Goal: Task Accomplishment & Management: Manage account settings

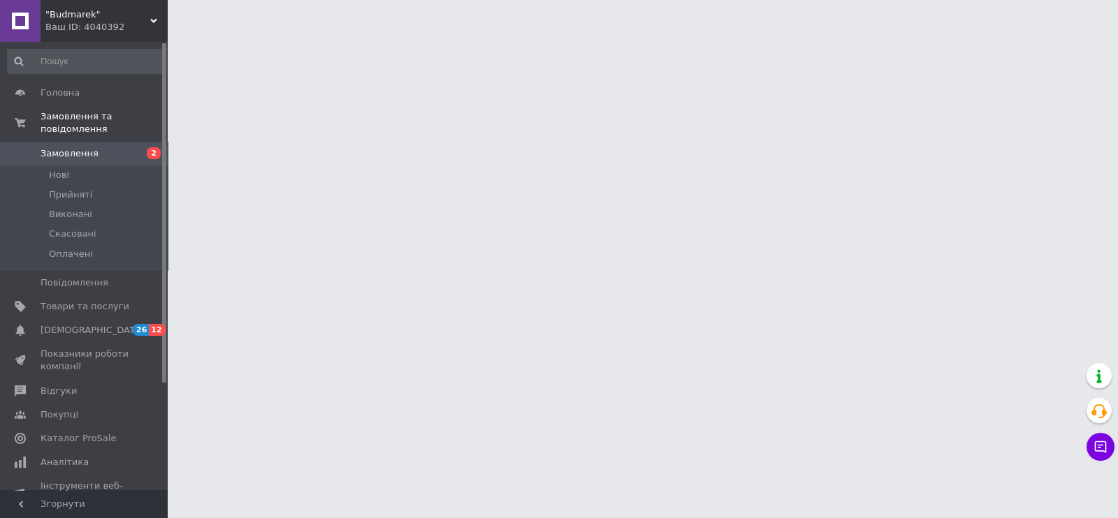
click at [122, 147] on span "Замовлення" at bounding box center [85, 153] width 89 height 13
click at [145, 147] on span "2" at bounding box center [148, 153] width 38 height 13
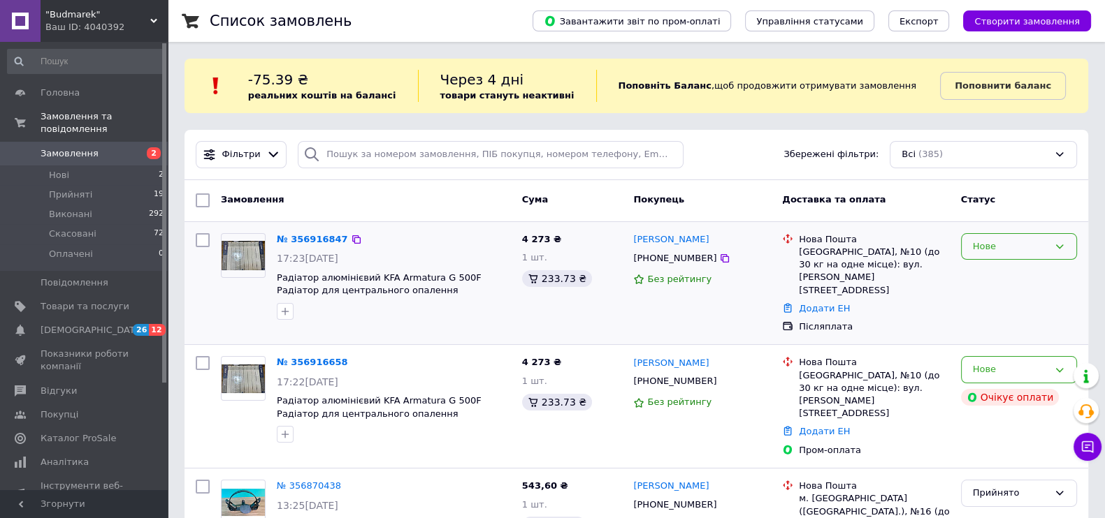
click at [1059, 241] on icon at bounding box center [1059, 246] width 11 height 11
click at [998, 273] on li "Прийнято" at bounding box center [1018, 276] width 115 height 26
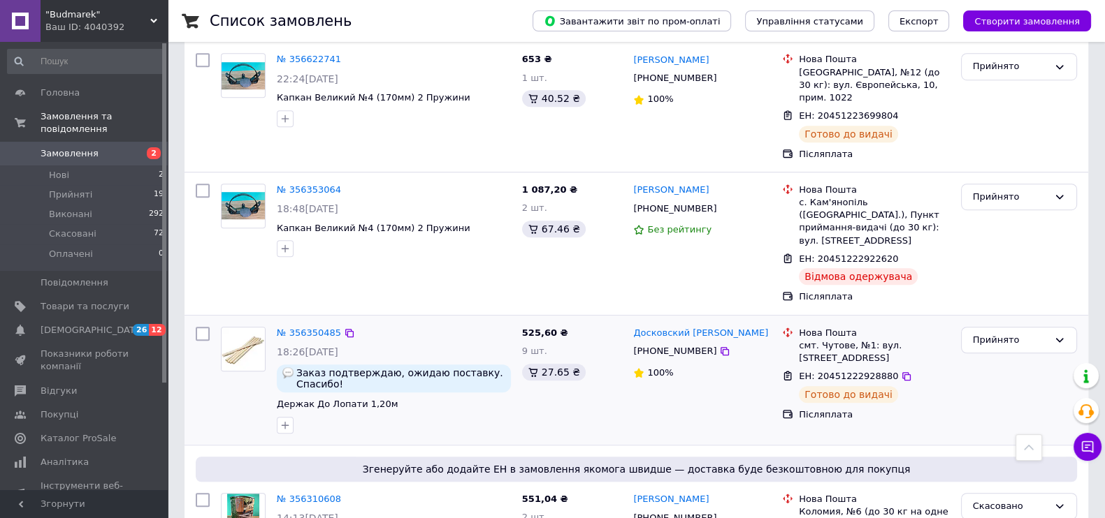
scroll to position [1048, 0]
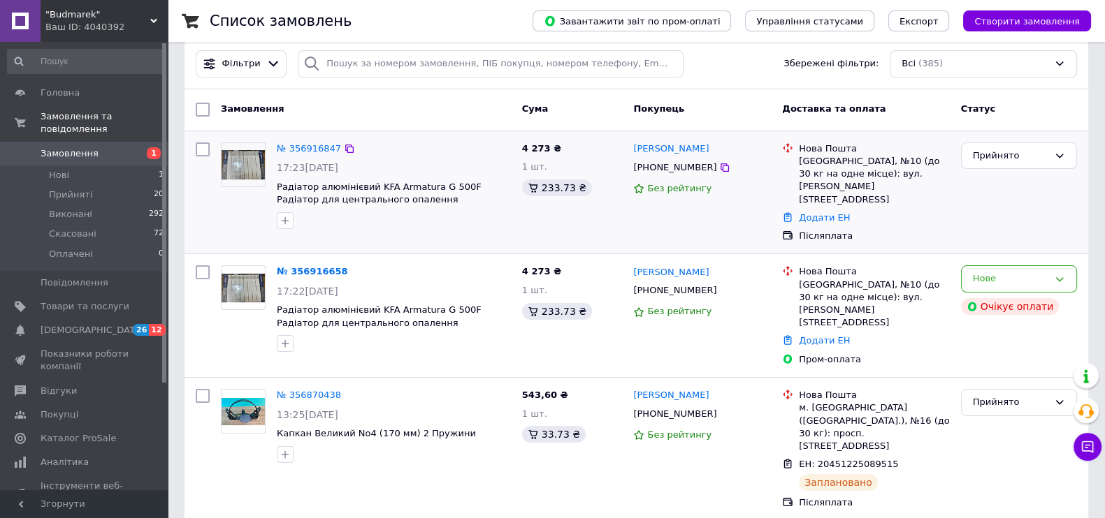
scroll to position [174, 0]
